Goal: Information Seeking & Learning: Learn about a topic

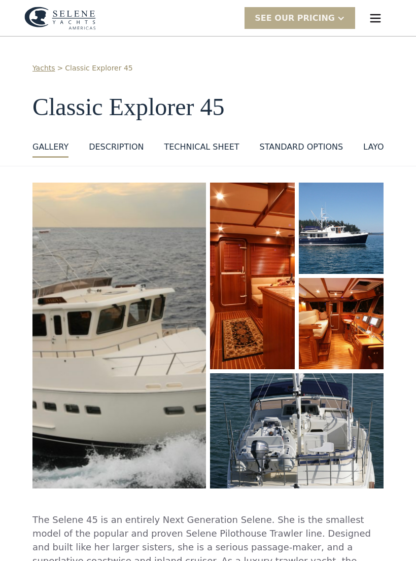
click at [157, 371] on img "open lightbox" at bounding box center [119, 335] width 176 height 310
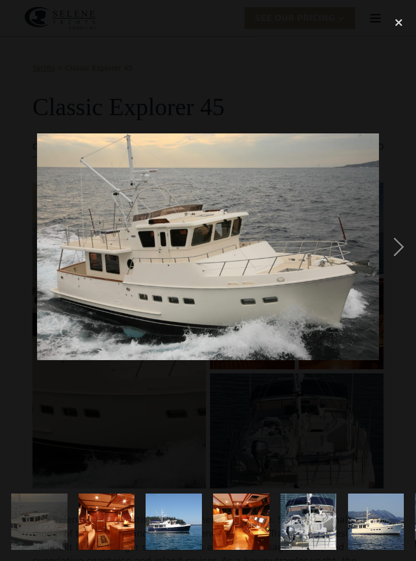
click at [396, 258] on div "next image" at bounding box center [398, 246] width 34 height 471
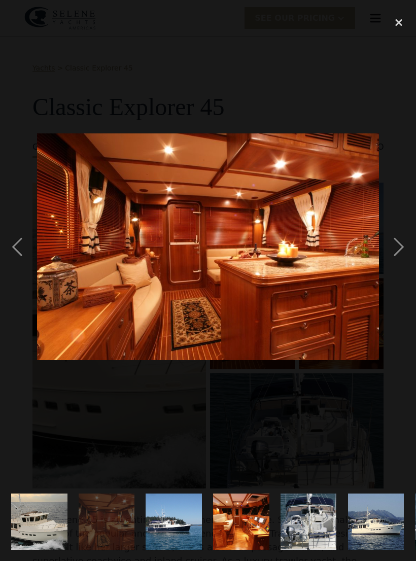
click at [404, 254] on div "next image" at bounding box center [398, 246] width 34 height 471
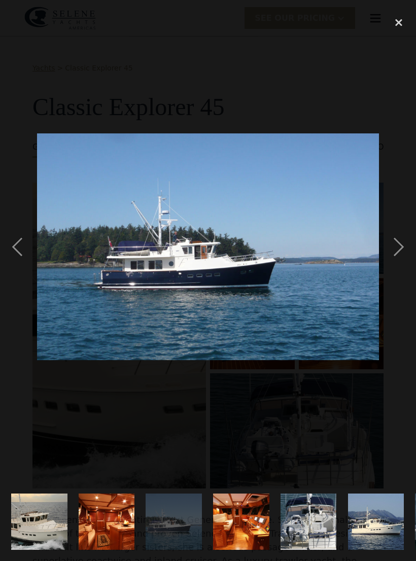
click at [409, 260] on div "next image" at bounding box center [398, 246] width 34 height 471
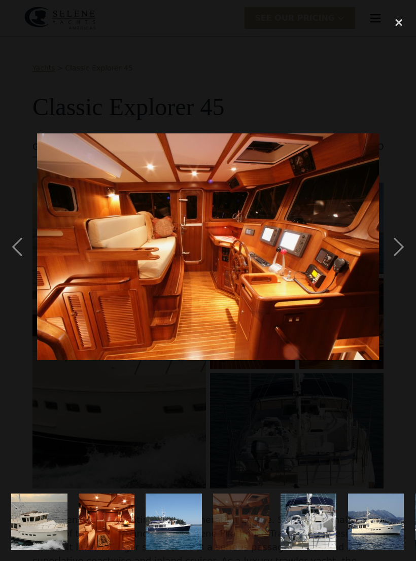
click at [404, 255] on div "next image" at bounding box center [398, 246] width 34 height 471
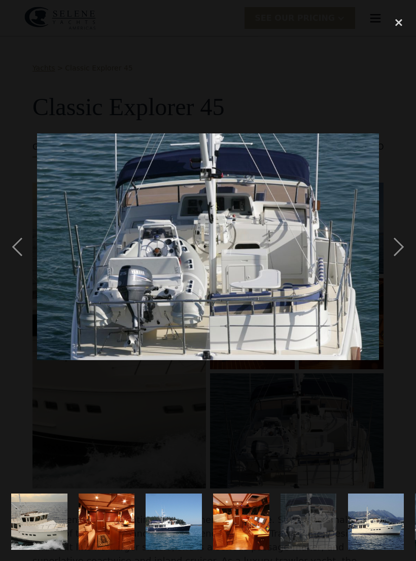
click at [400, 261] on div "next image" at bounding box center [398, 246] width 34 height 471
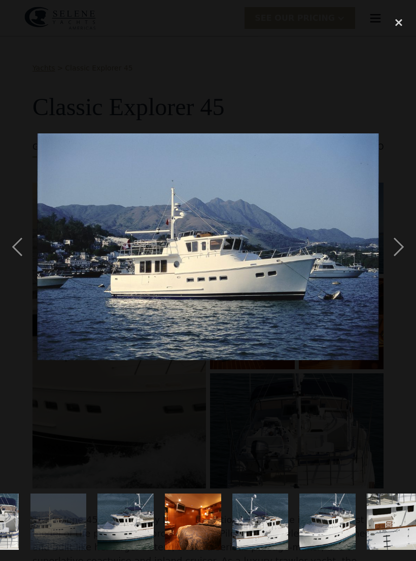
scroll to position [0, 351]
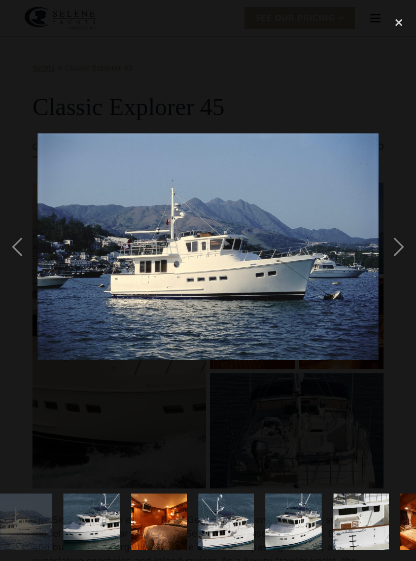
click at [28, 254] on div "previous image" at bounding box center [17, 246] width 34 height 471
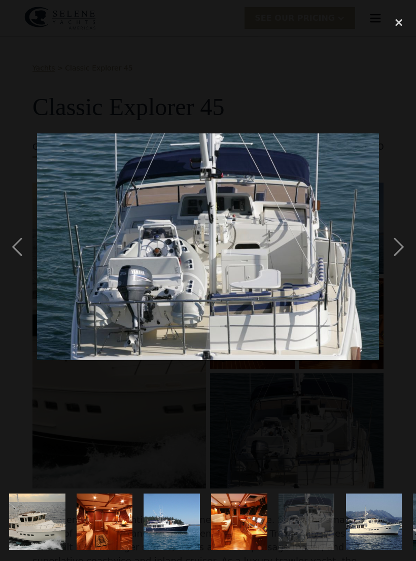
scroll to position [0, 0]
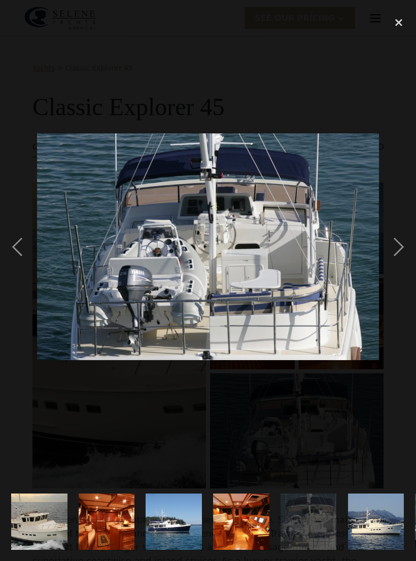
click at [403, 254] on div "next image" at bounding box center [398, 246] width 34 height 471
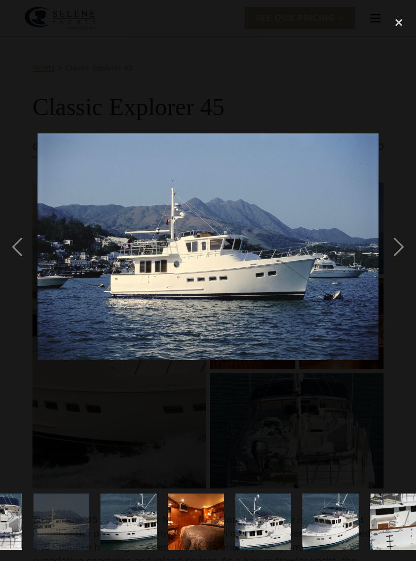
scroll to position [0, 351]
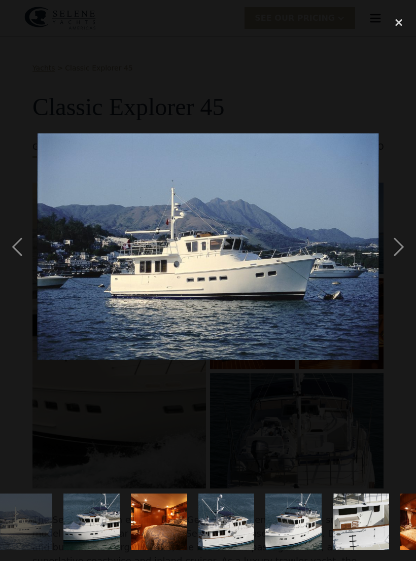
click at [403, 259] on div "next image" at bounding box center [398, 246] width 34 height 471
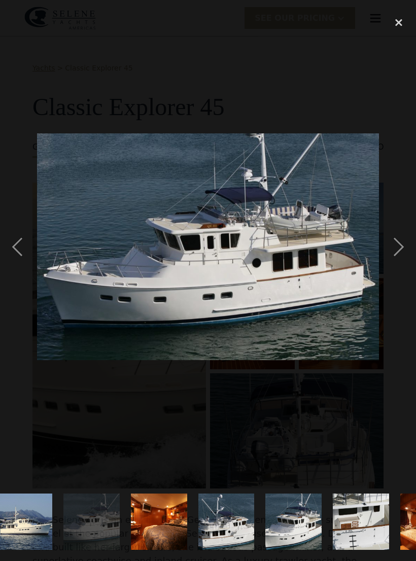
click at [403, 259] on div "next image" at bounding box center [398, 246] width 34 height 471
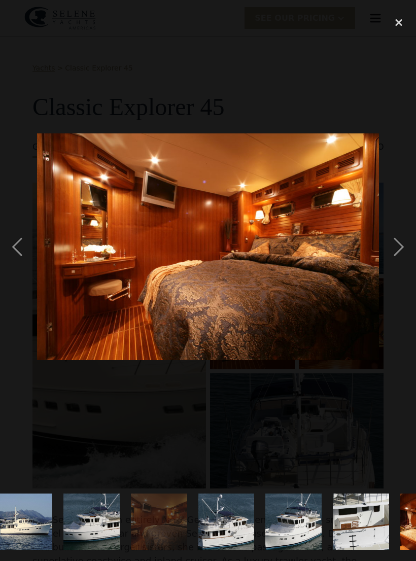
click at [410, 260] on div "next image" at bounding box center [398, 246] width 34 height 471
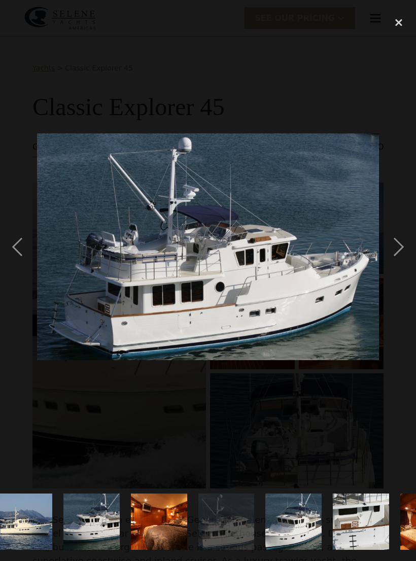
click at [410, 257] on div "next image" at bounding box center [398, 246] width 34 height 471
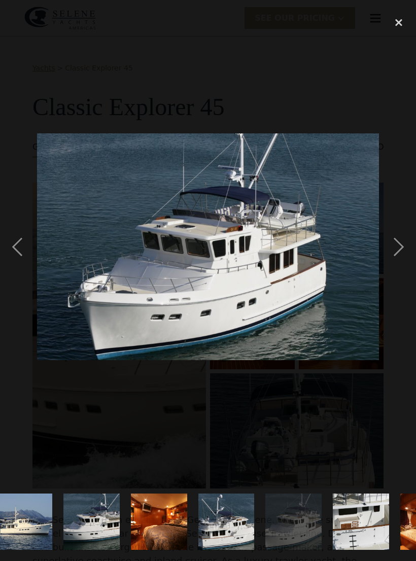
click at [398, 250] on div "next image" at bounding box center [398, 246] width 34 height 471
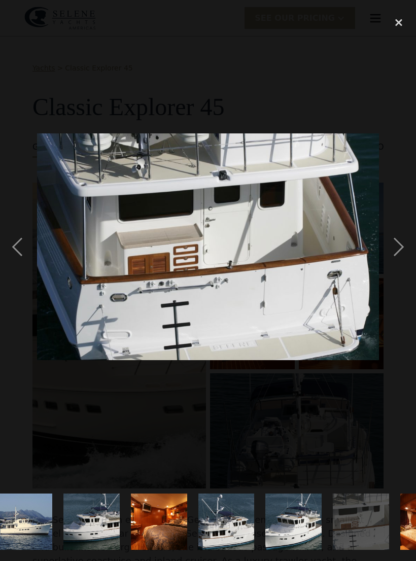
click at [401, 259] on div "next image" at bounding box center [398, 246] width 34 height 471
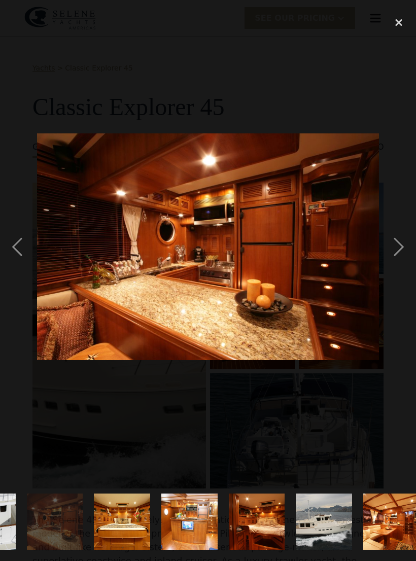
scroll to position [0, 767]
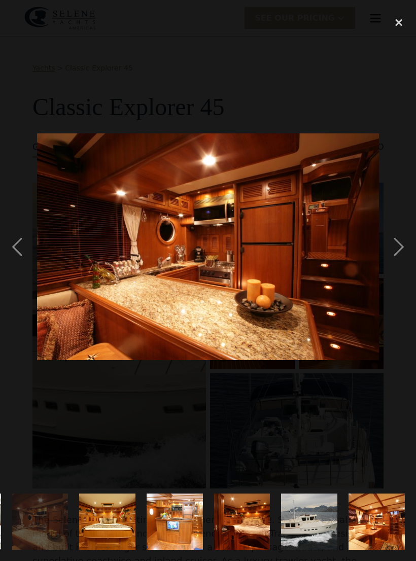
click at [405, 267] on div "next image" at bounding box center [398, 246] width 34 height 471
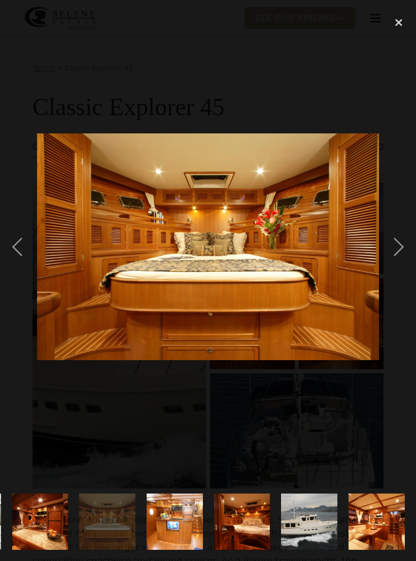
click at [404, 259] on div "next image" at bounding box center [398, 246] width 34 height 471
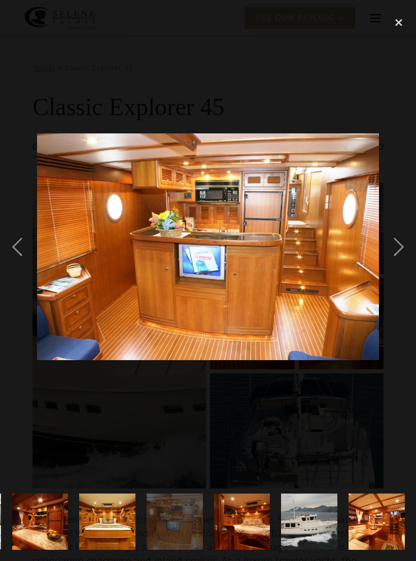
click at [406, 261] on div "next image" at bounding box center [398, 246] width 34 height 471
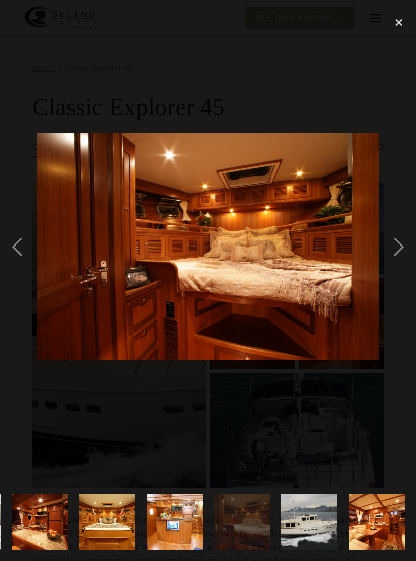
click at [403, 258] on div "next image" at bounding box center [398, 246] width 34 height 471
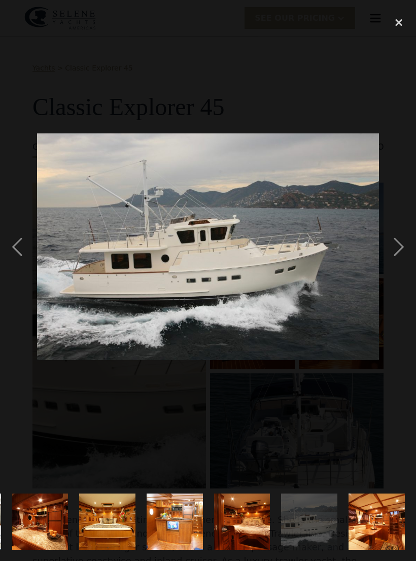
click at [404, 260] on div "next image" at bounding box center [398, 246] width 34 height 471
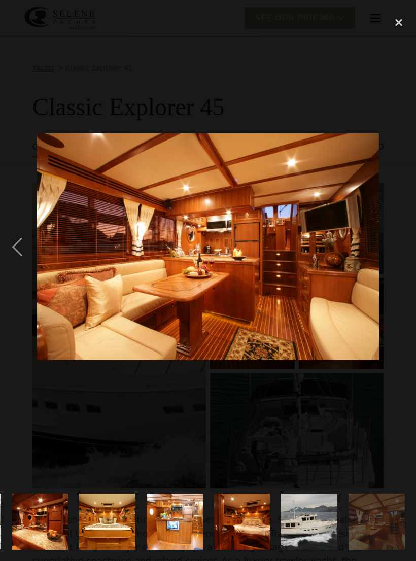
click at [407, 261] on div "next image" at bounding box center [398, 246] width 34 height 471
click at [404, 18] on div "close lightbox" at bounding box center [398, 22] width 34 height 22
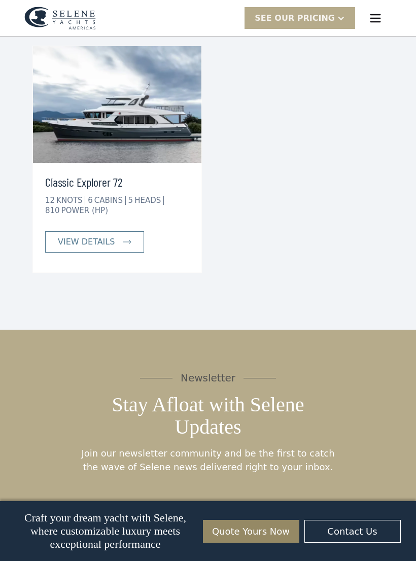
scroll to position [2308, 0]
